Goal: Transaction & Acquisition: Obtain resource

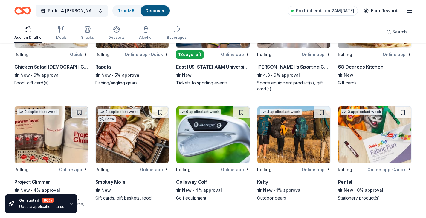
scroll to position [234, 0]
click at [215, 132] on img at bounding box center [212, 135] width 73 height 57
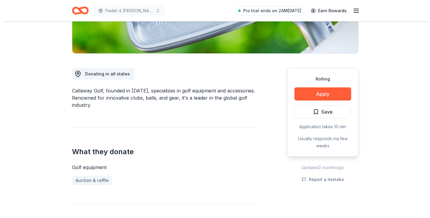
scroll to position [128, 0]
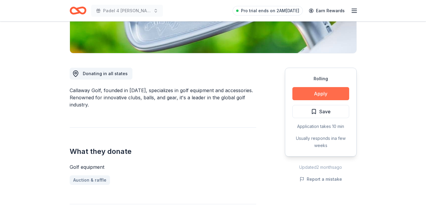
click at [325, 91] on button "Apply" at bounding box center [320, 93] width 57 height 13
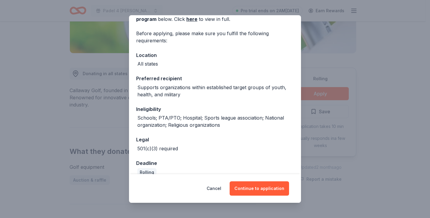
scroll to position [45, 0]
